Goal: Task Accomplishment & Management: Manage account settings

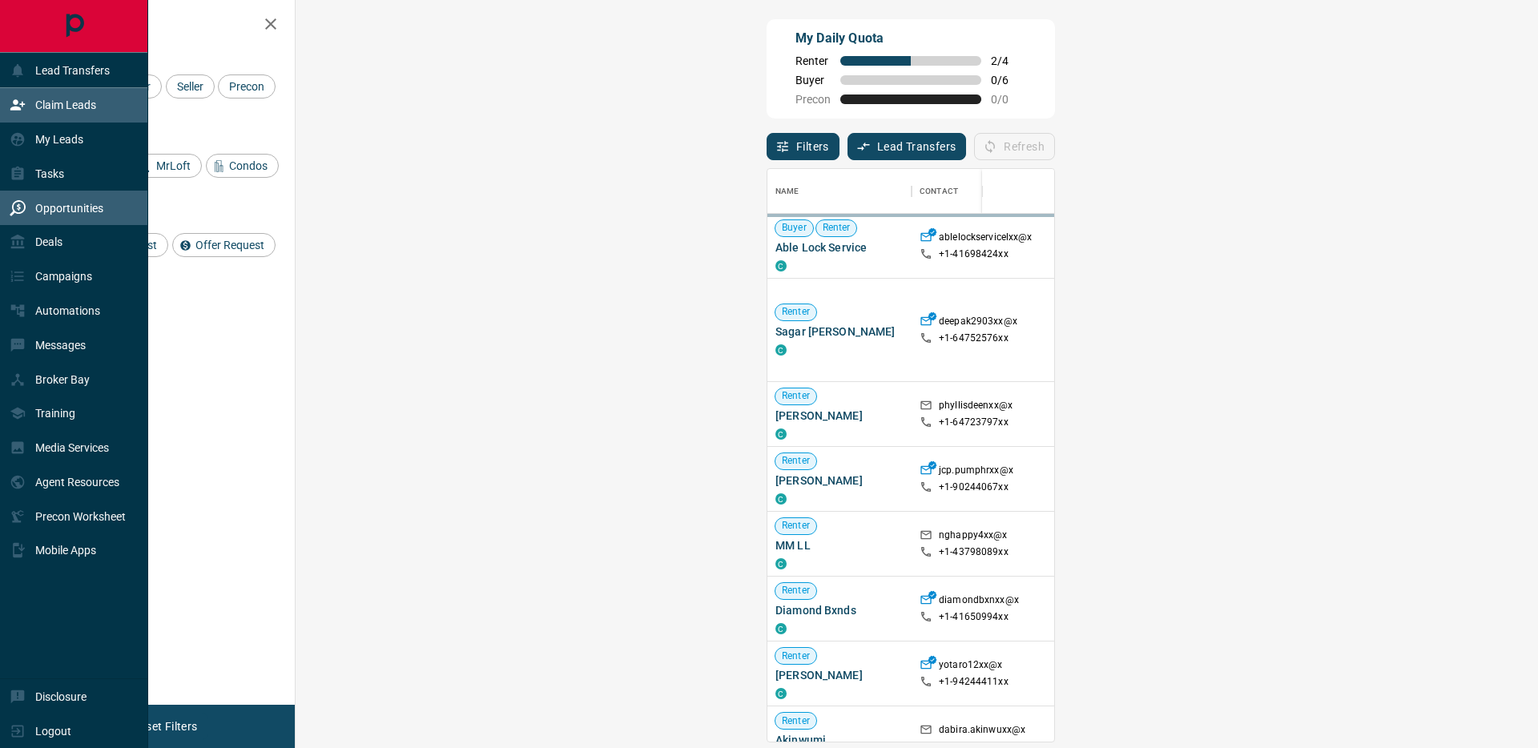
scroll to position [573, 1208]
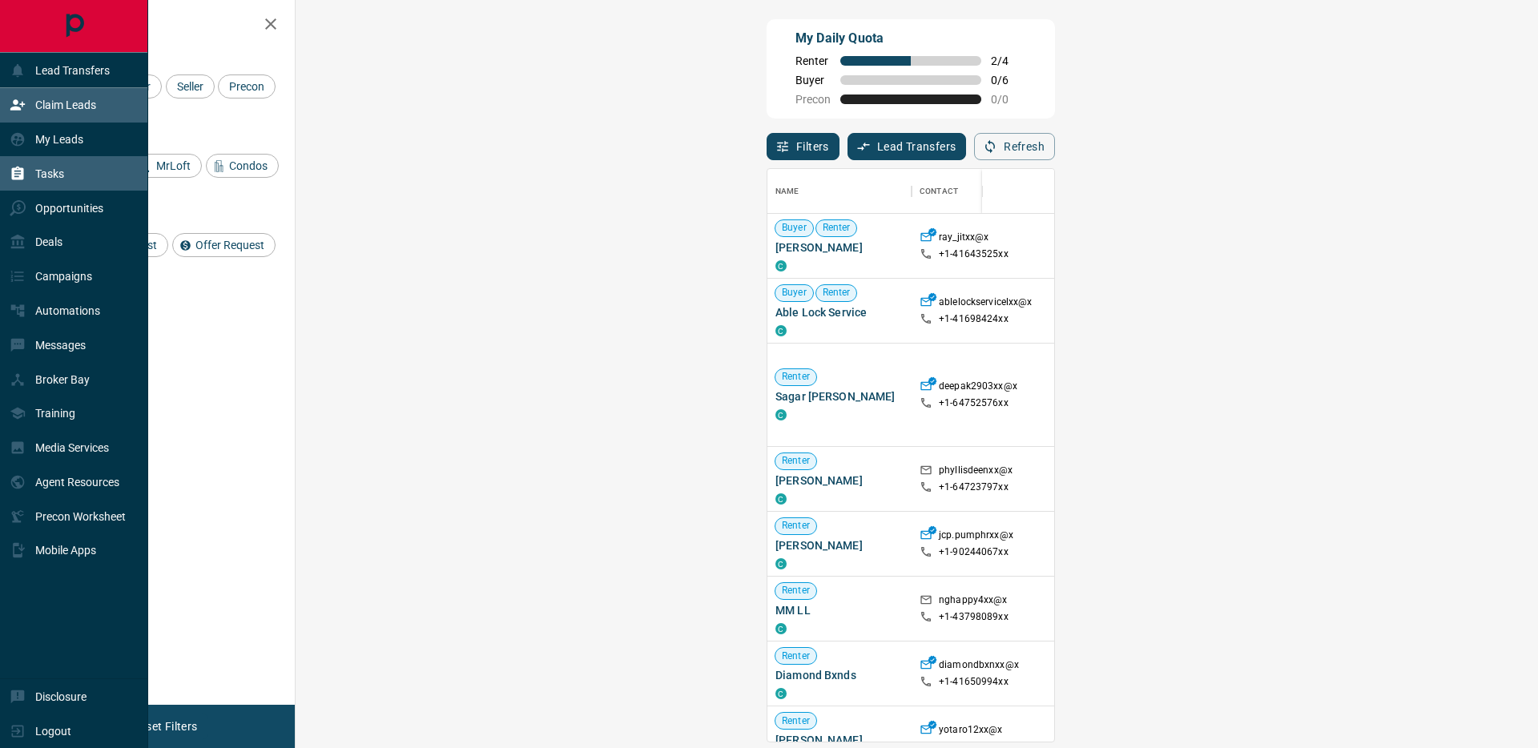
click at [60, 174] on p "Tasks" at bounding box center [49, 173] width 29 height 13
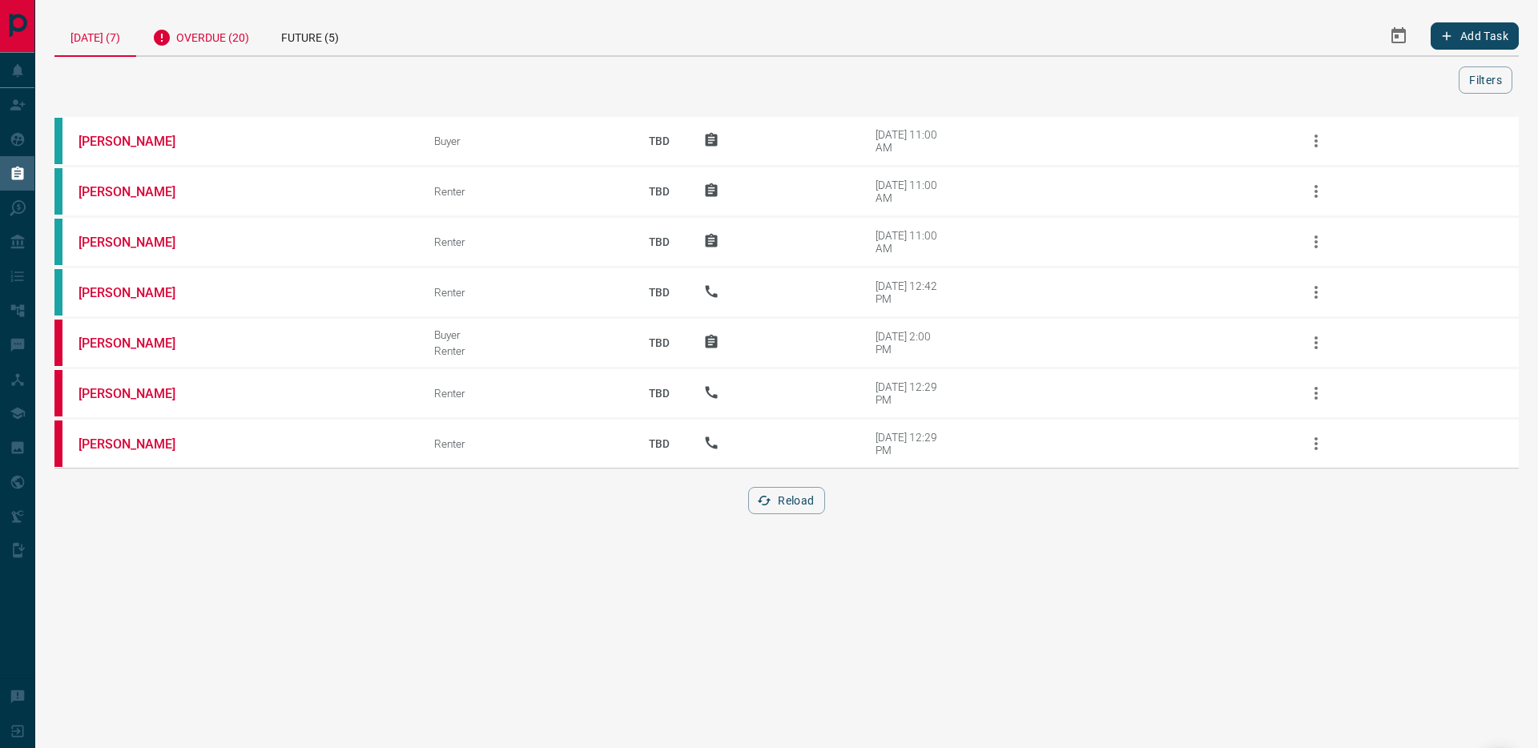
click at [241, 35] on div "Overdue (20)" at bounding box center [200, 35] width 129 height 39
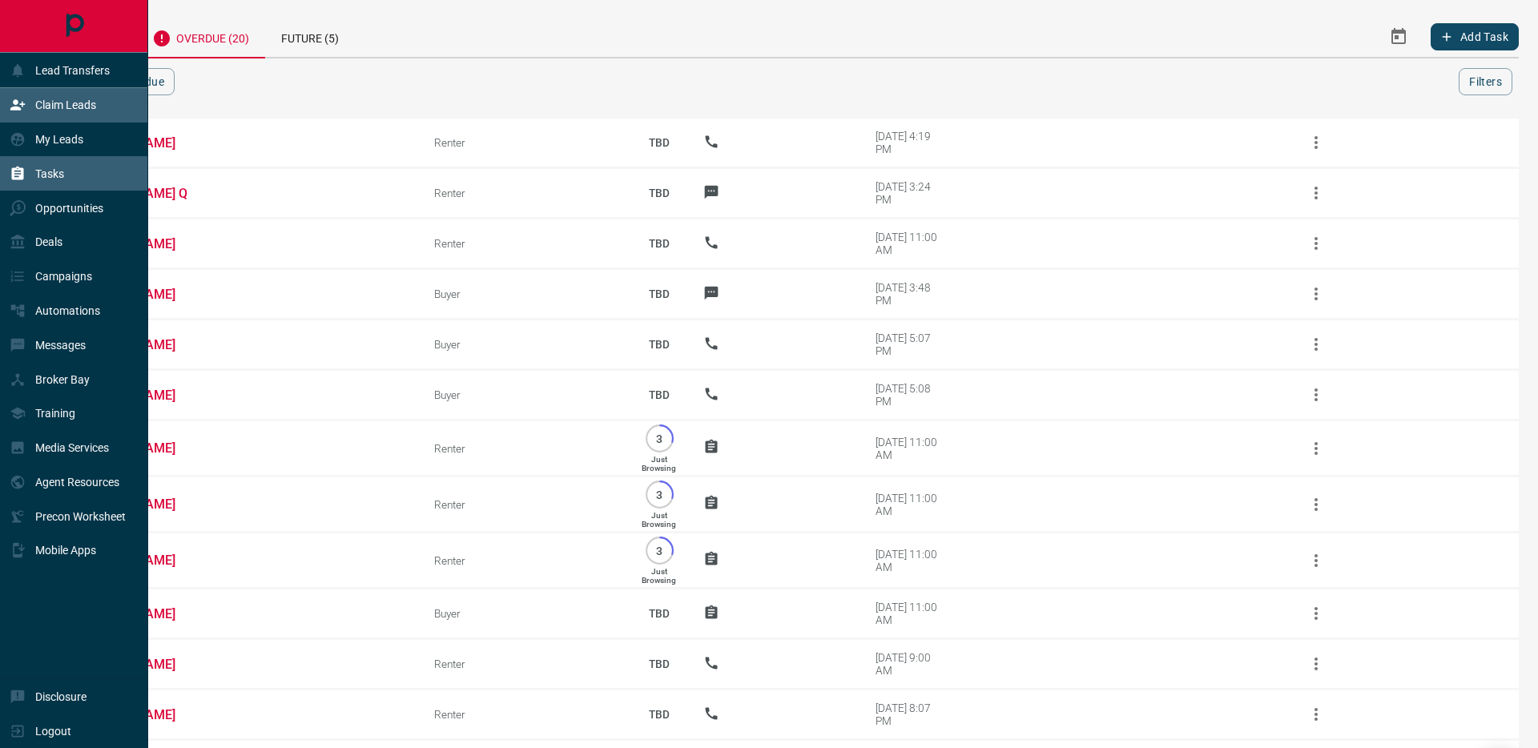
click at [38, 97] on div "Claim Leads" at bounding box center [53, 105] width 87 height 26
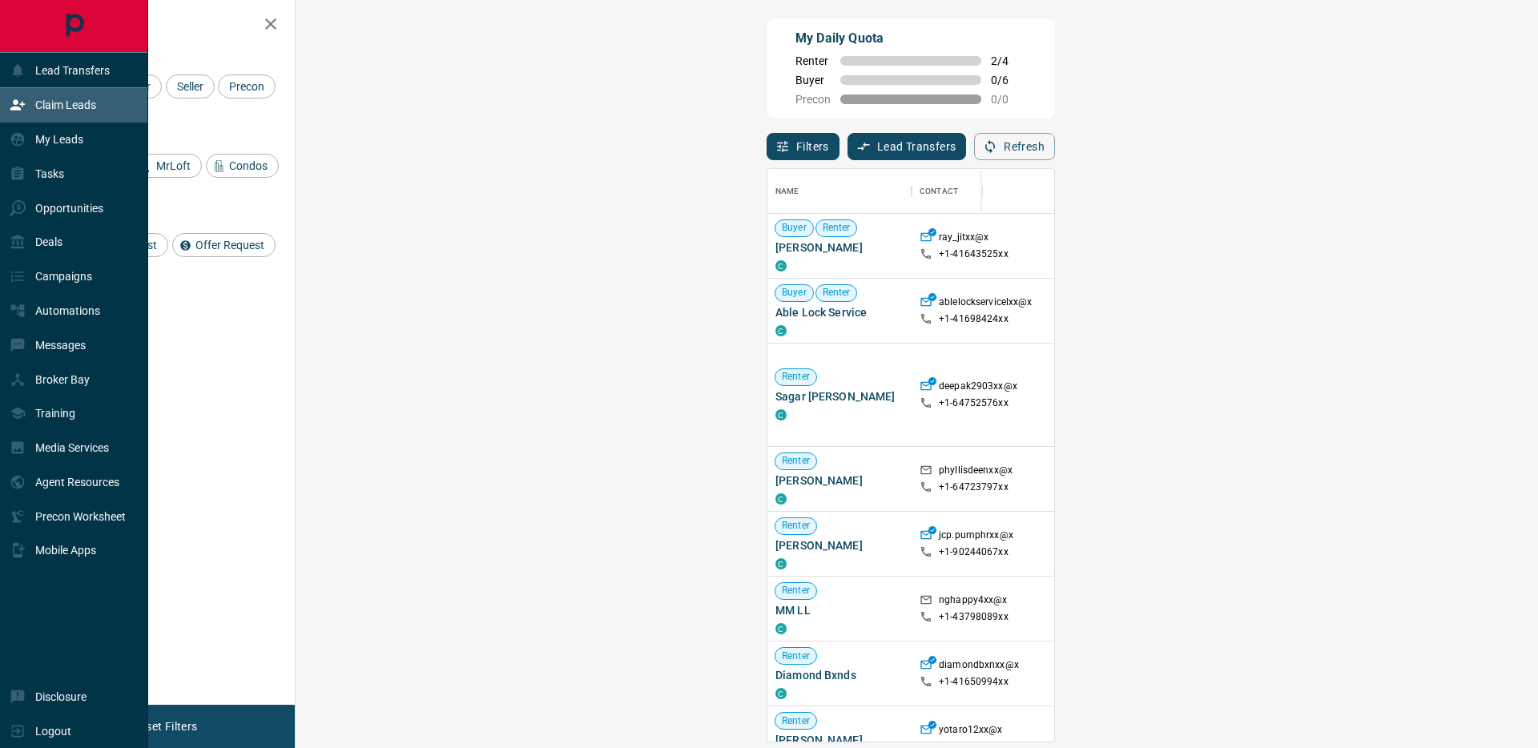
scroll to position [573, 1208]
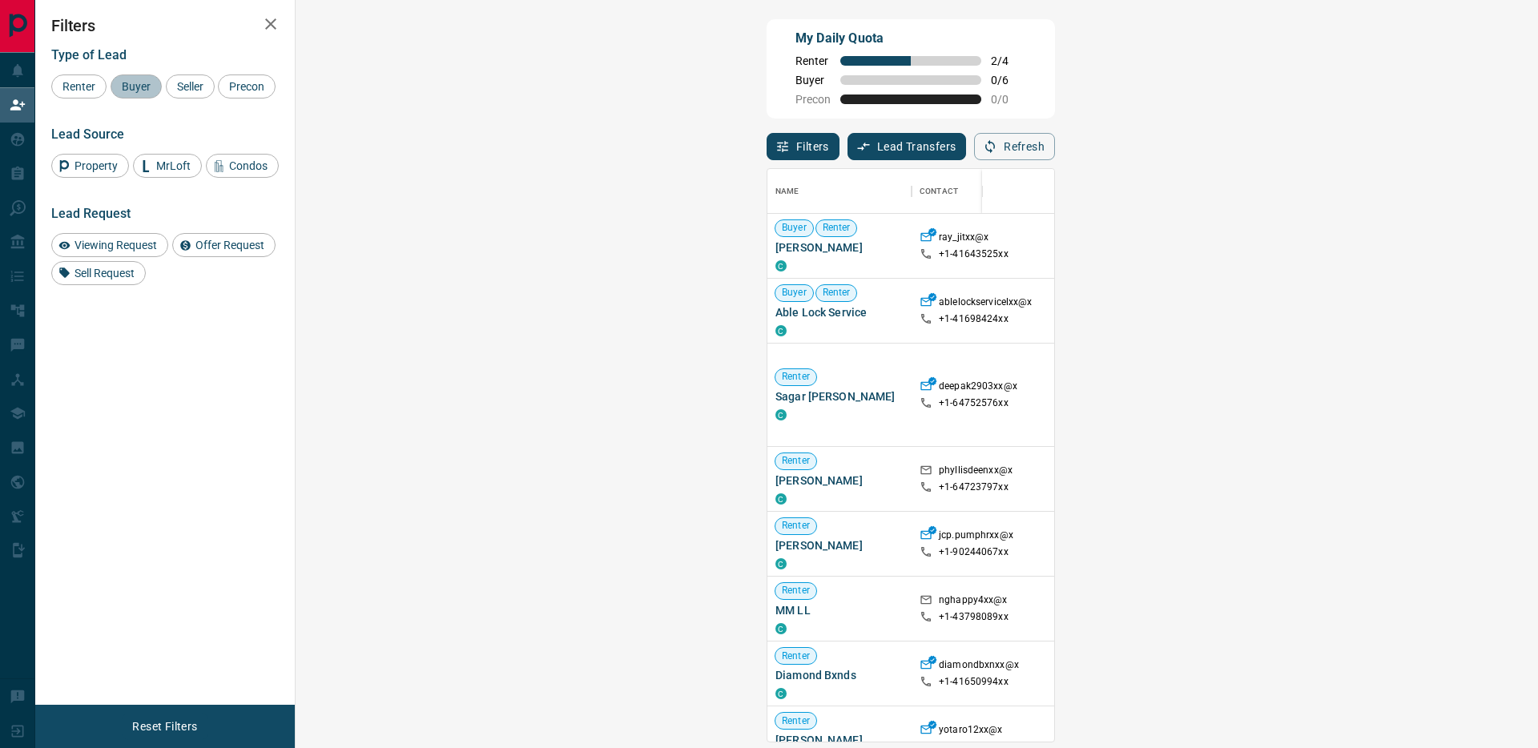
click at [124, 81] on span "Buyer" at bounding box center [136, 86] width 40 height 13
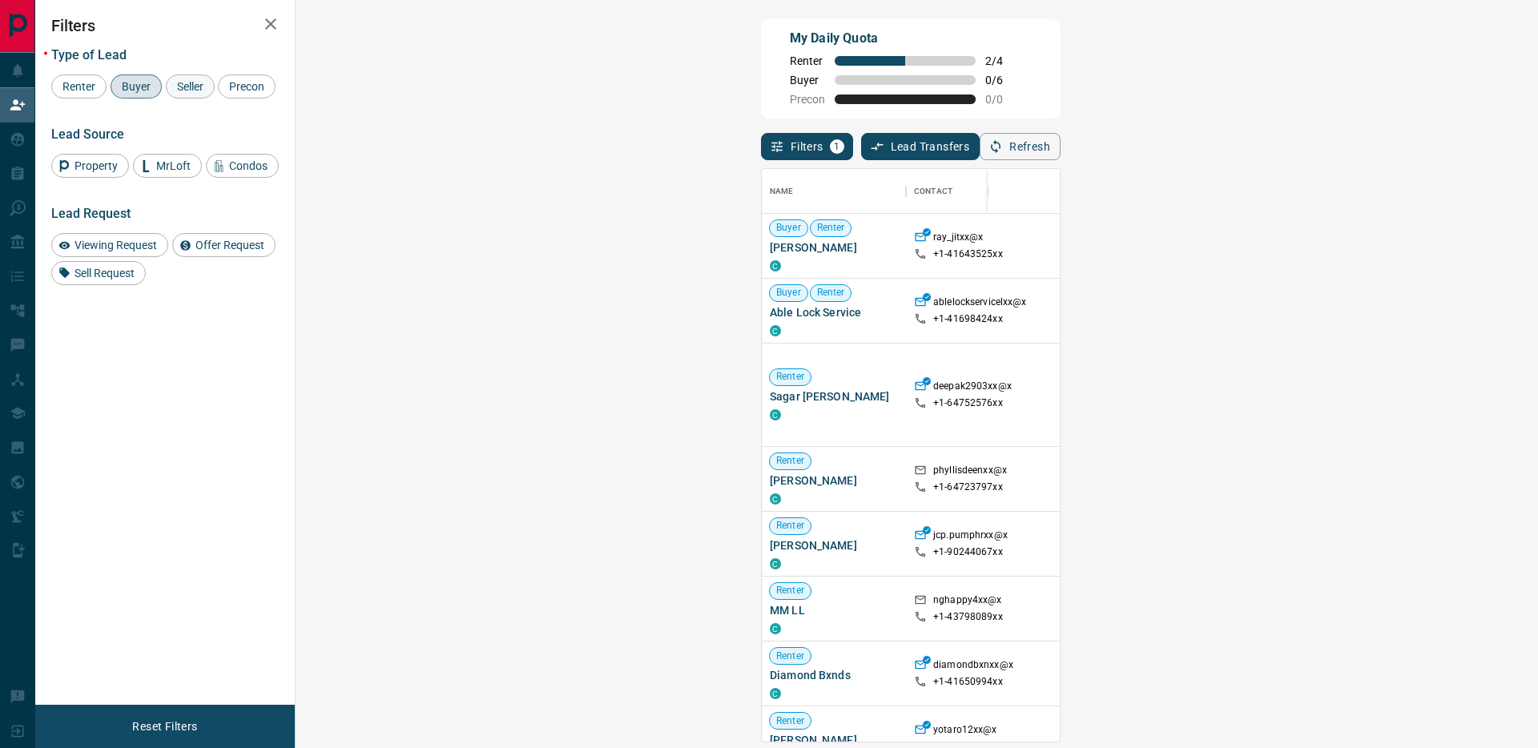
click at [180, 81] on span "Seller" at bounding box center [190, 86] width 38 height 13
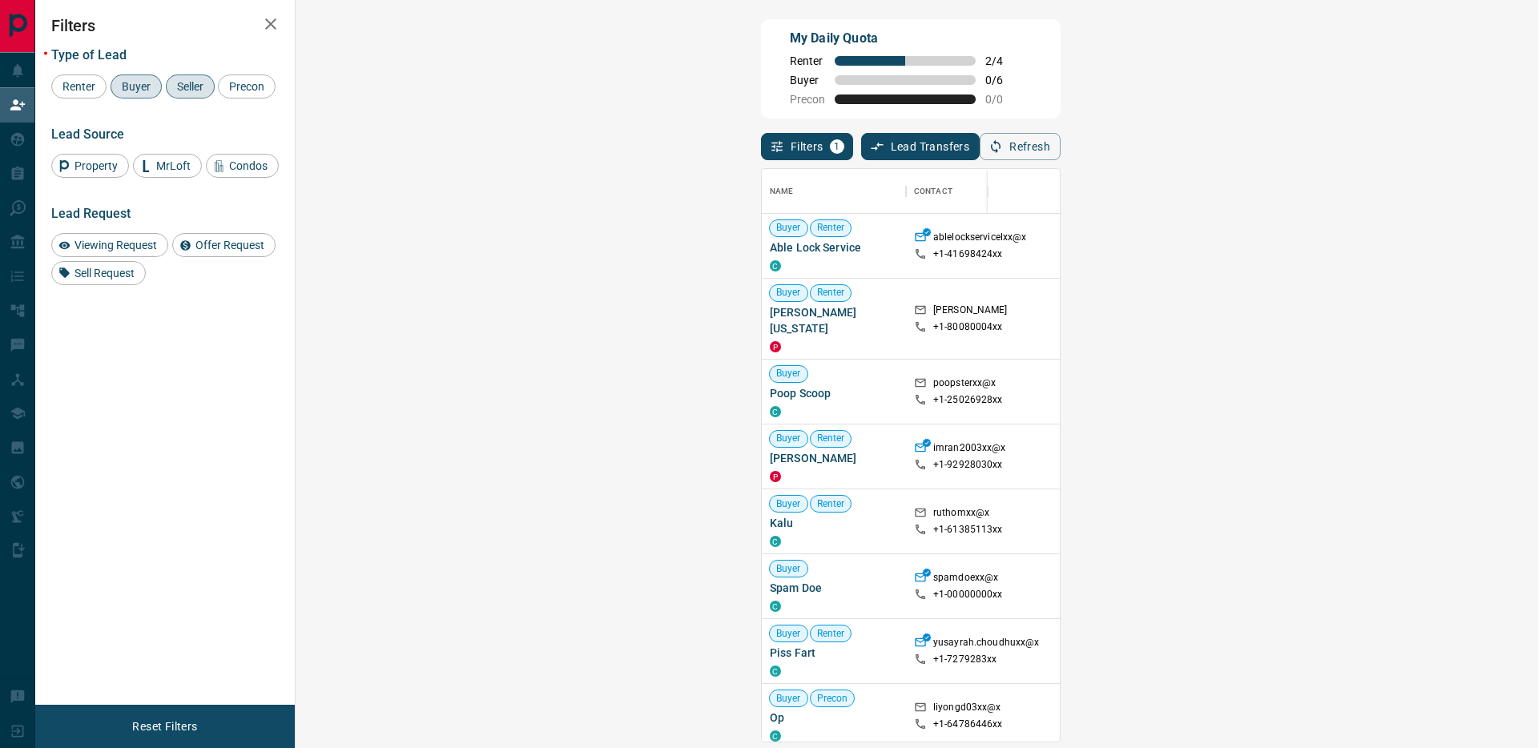
click at [183, 80] on span "Seller" at bounding box center [190, 86] width 38 height 13
click at [121, 87] on span "Buyer" at bounding box center [136, 86] width 40 height 13
